Goal: Task Accomplishment & Management: Manage account settings

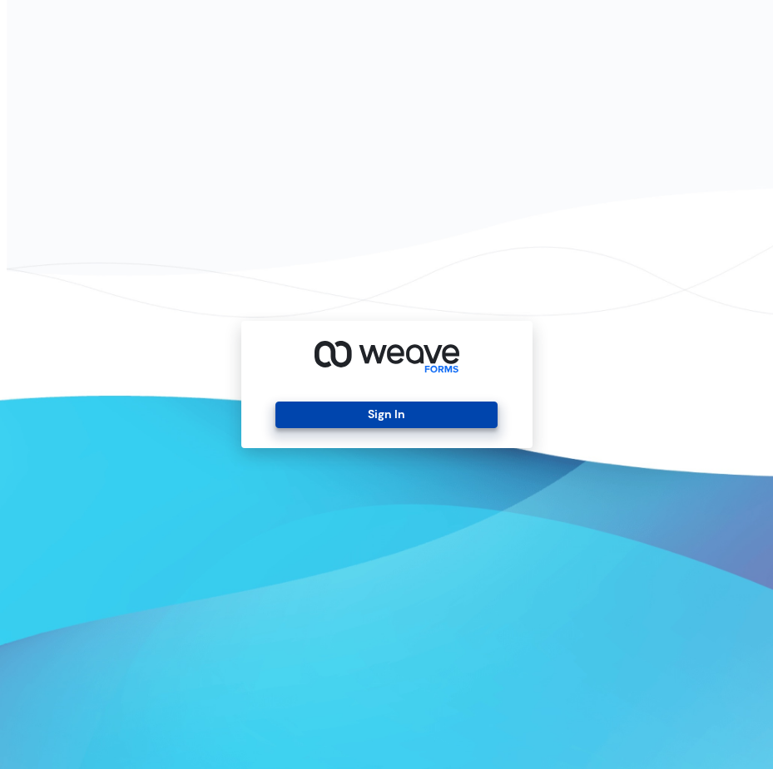
click at [368, 408] on button "Sign In" at bounding box center [386, 415] width 222 height 27
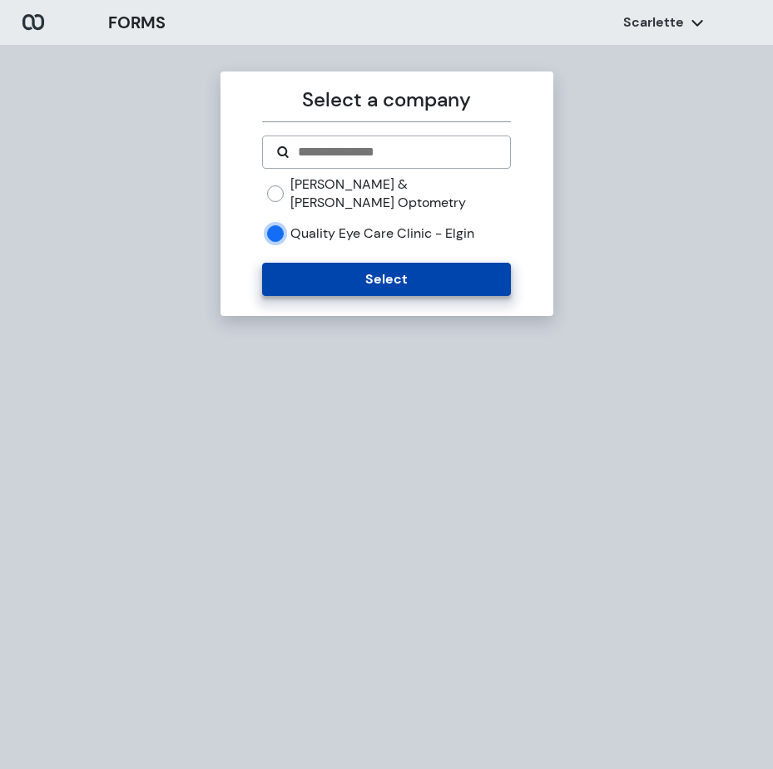
click at [406, 263] on button "Select" at bounding box center [386, 279] width 249 height 33
